Goal: Task Accomplishment & Management: Use online tool/utility

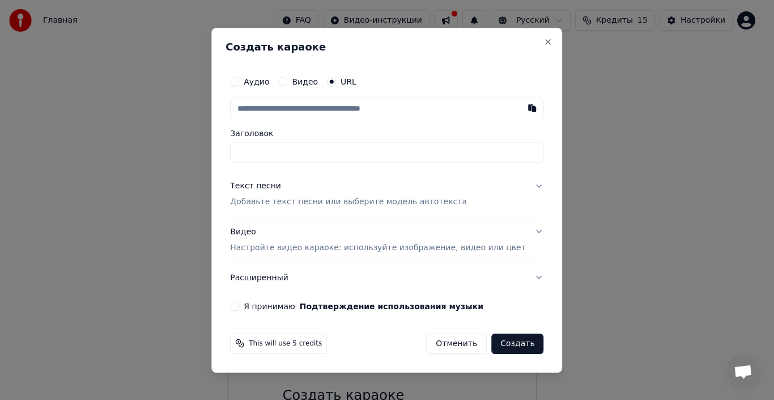
paste input "**********"
type input "**********"
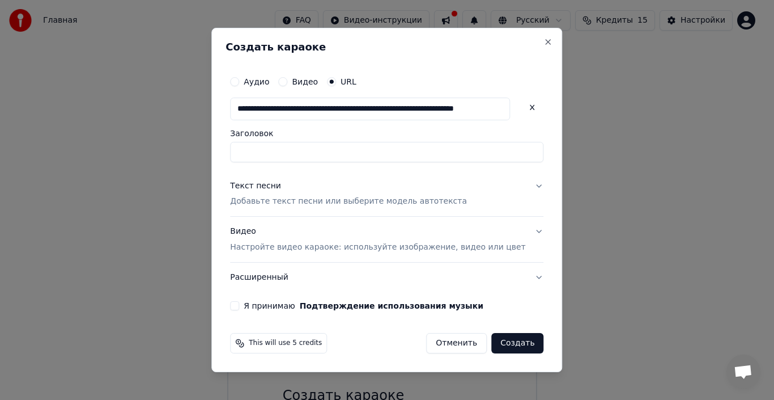
type input "**********"
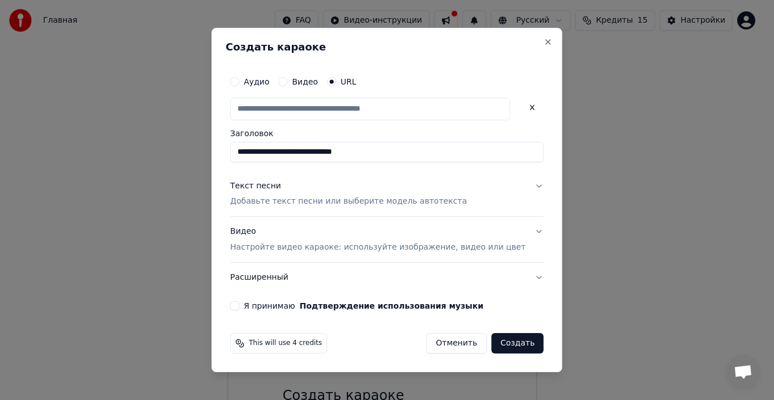
scroll to position [0, 0]
drag, startPoint x: 380, startPoint y: 147, endPoint x: 332, endPoint y: 157, distance: 49.1
click at [332, 157] on input "**********" at bounding box center [386, 152] width 313 height 20
type input "**********"
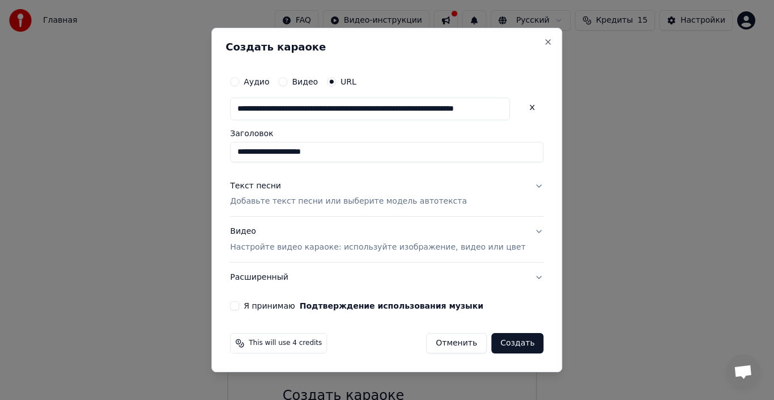
click at [321, 205] on p "Добавьте текст песни или выберите модель автотекста" at bounding box center [348, 201] width 237 height 11
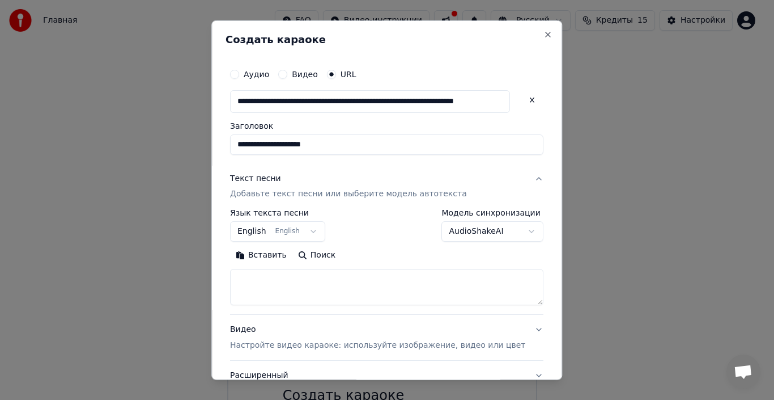
click at [294, 237] on button "English English" at bounding box center [277, 231] width 95 height 20
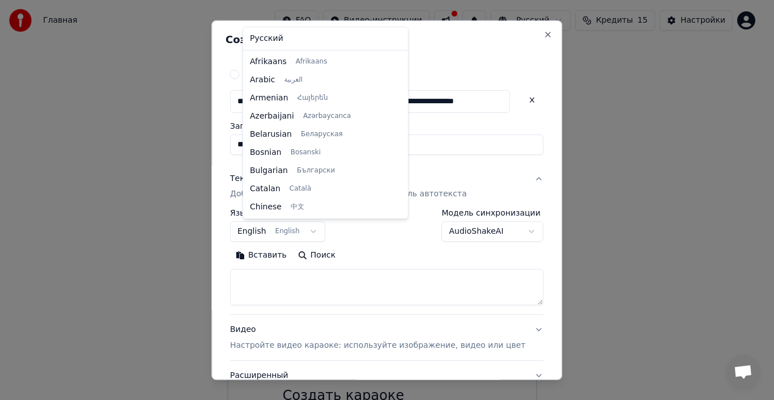
scroll to position [91, 0]
select select "**"
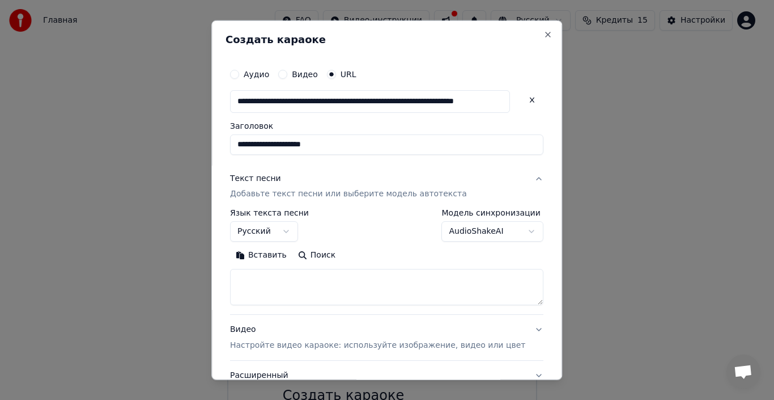
click at [489, 231] on body "**********" at bounding box center [382, 237] width 765 height 474
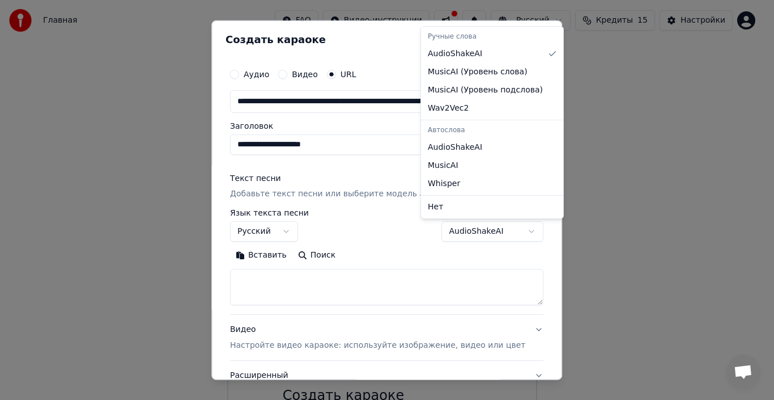
select select "**********"
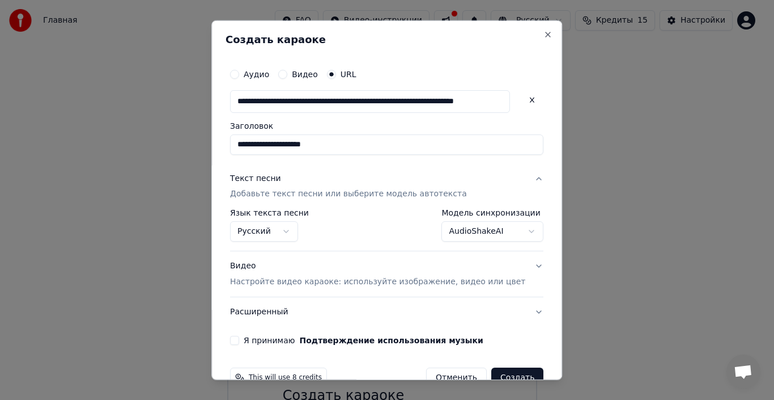
click at [260, 346] on div "**********" at bounding box center [387, 203] width 322 height 291
click at [239, 341] on button "Я принимаю Подтверждение использования музыки" at bounding box center [234, 340] width 9 height 9
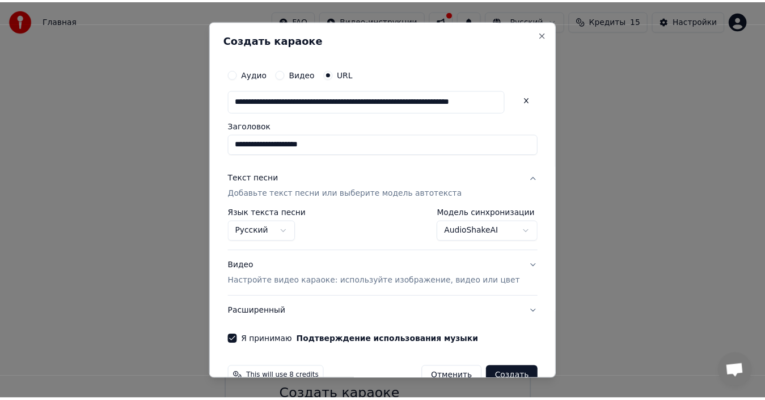
scroll to position [27, 0]
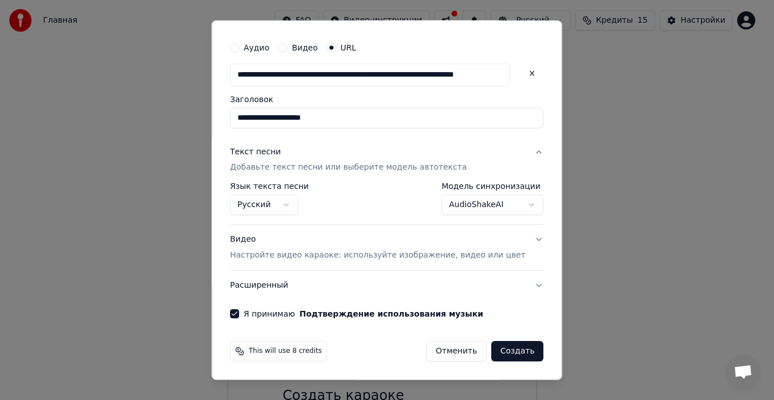
click at [507, 353] on button "Создать" at bounding box center [517, 351] width 52 height 20
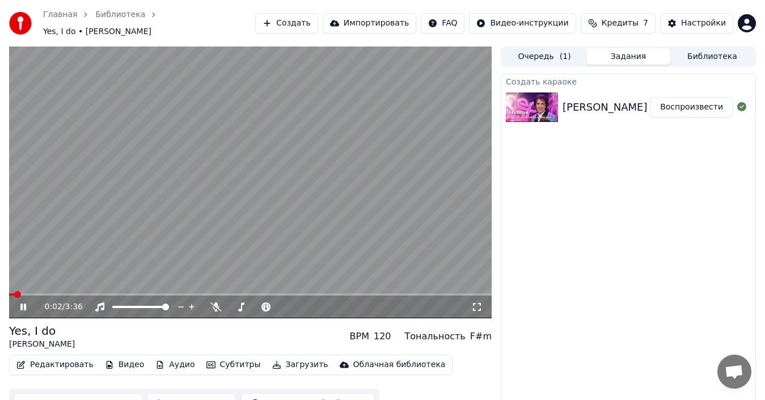
click at [22, 303] on icon at bounding box center [23, 306] width 6 height 7
click at [9, 291] on span at bounding box center [12, 294] width 7 height 7
click at [21, 302] on icon at bounding box center [31, 306] width 26 height 9
click at [9, 291] on span at bounding box center [12, 294] width 7 height 7
click at [29, 302] on icon at bounding box center [31, 306] width 26 height 9
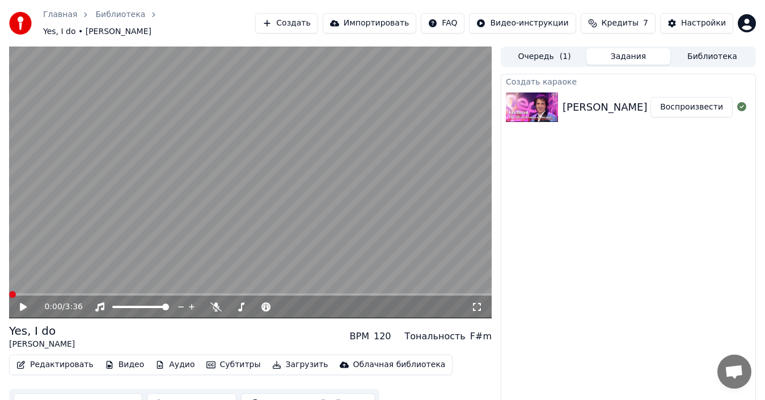
click at [9, 291] on span at bounding box center [12, 294] width 7 height 7
click at [23, 303] on icon at bounding box center [23, 307] width 7 height 8
click at [23, 303] on icon at bounding box center [23, 306] width 6 height 7
click at [23, 303] on icon at bounding box center [23, 307] width 7 height 8
click at [23, 303] on icon at bounding box center [23, 306] width 6 height 7
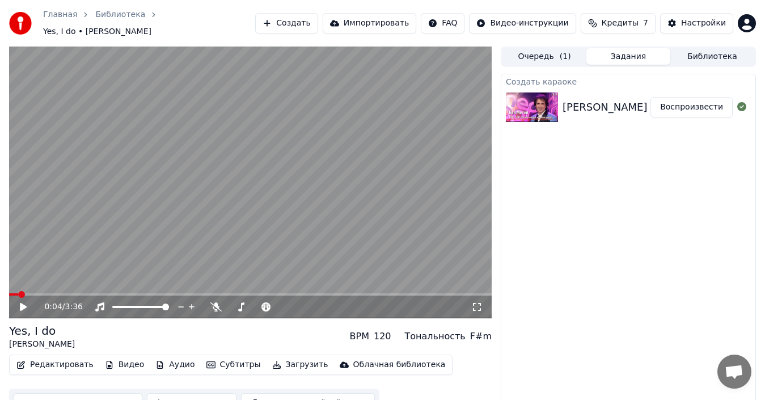
click at [18, 291] on span at bounding box center [21, 294] width 7 height 7
click at [23, 303] on icon at bounding box center [23, 307] width 7 height 8
click at [120, 302] on div at bounding box center [150, 306] width 91 height 11
click at [120, 301] on div at bounding box center [150, 306] width 91 height 11
click at [113, 305] on span at bounding box center [112, 306] width 1 height 2
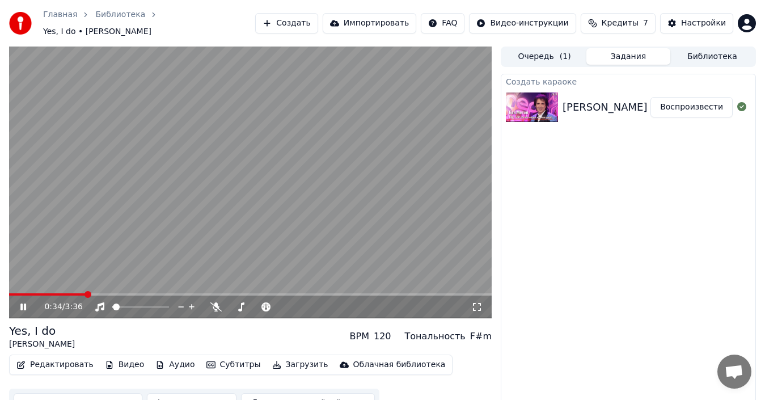
click at [24, 304] on icon at bounding box center [31, 306] width 26 height 9
click at [22, 303] on icon at bounding box center [23, 307] width 7 height 8
click at [22, 303] on icon at bounding box center [23, 306] width 6 height 7
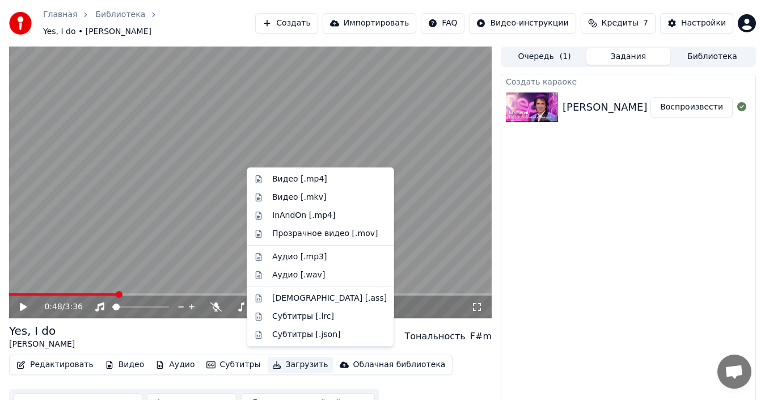
click at [285, 360] on button "Загрузить" at bounding box center [299, 364] width 65 height 16
click at [329, 179] on div "Видео [.mp4]" at bounding box center [329, 178] width 114 height 11
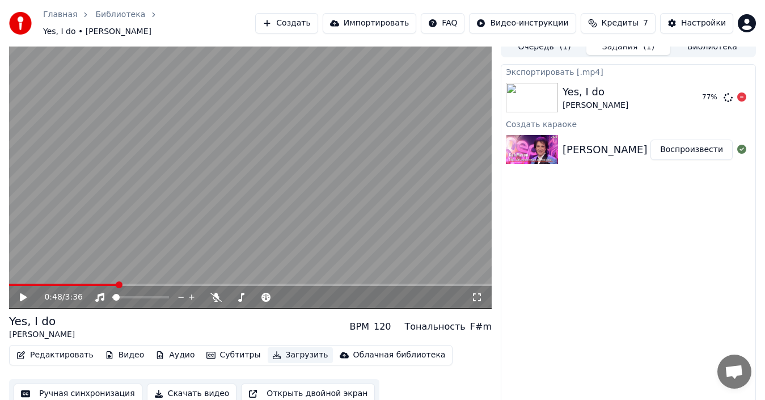
scroll to position [12, 0]
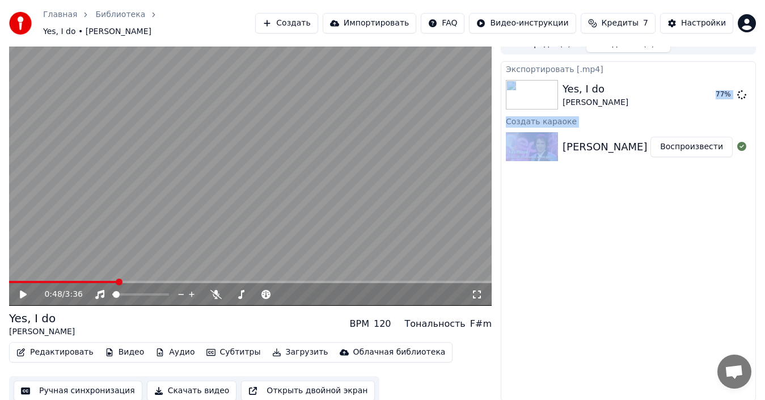
drag, startPoint x: 498, startPoint y: 397, endPoint x: 758, endPoint y: 52, distance: 432.2
click at [758, 52] on div "0:48 / 3:36 Yes, I do [PERSON_NAME] BPM 120 Тональность F#m Редактировать Видео…" at bounding box center [382, 219] width 765 height 371
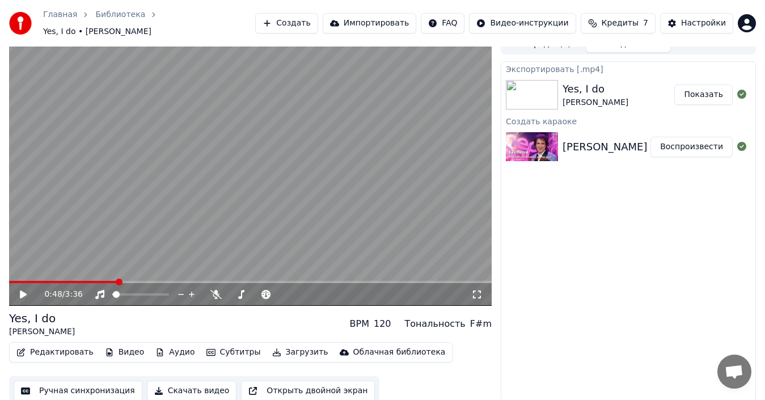
click at [708, 89] on button "Показать" at bounding box center [703, 94] width 58 height 20
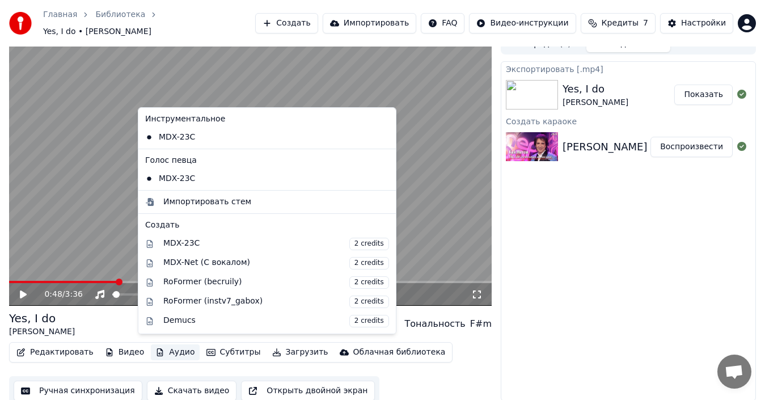
click at [158, 345] on button "Аудио" at bounding box center [175, 352] width 48 height 16
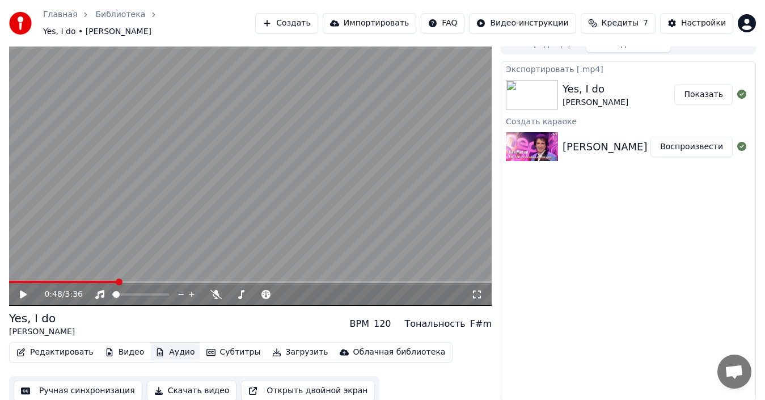
click at [158, 345] on button "Аудио" at bounding box center [175, 352] width 48 height 16
click at [169, 293] on span at bounding box center [140, 294] width 57 height 2
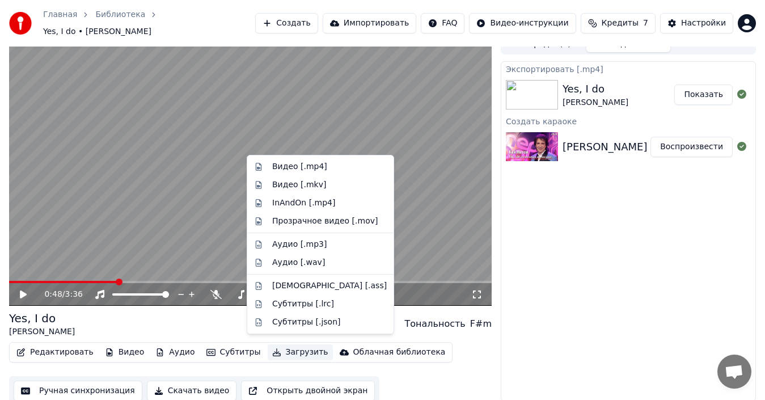
click at [285, 346] on button "Загрузить" at bounding box center [299, 352] width 65 height 16
click at [313, 209] on div "InAndOn [.mp4]" at bounding box center [320, 203] width 142 height 18
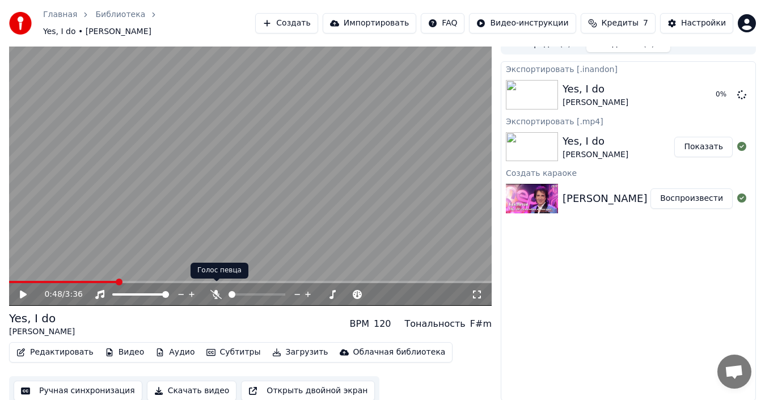
click at [219, 290] on icon at bounding box center [215, 294] width 11 height 9
click at [214, 290] on icon at bounding box center [215, 294] width 11 height 9
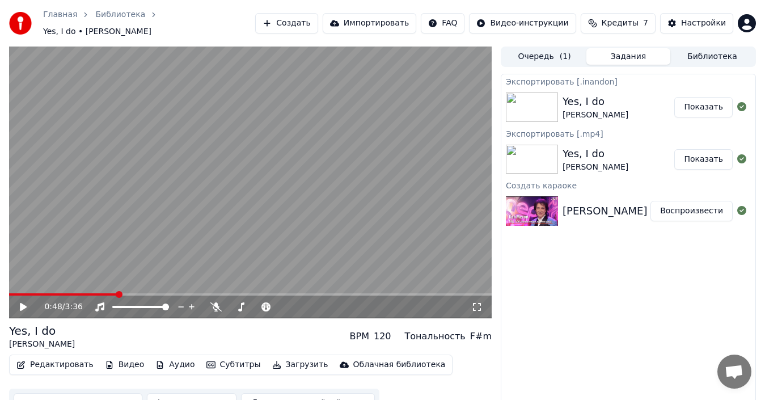
click at [716, 105] on button "Показать" at bounding box center [703, 107] width 58 height 20
